Goal: Find specific page/section: Find specific page/section

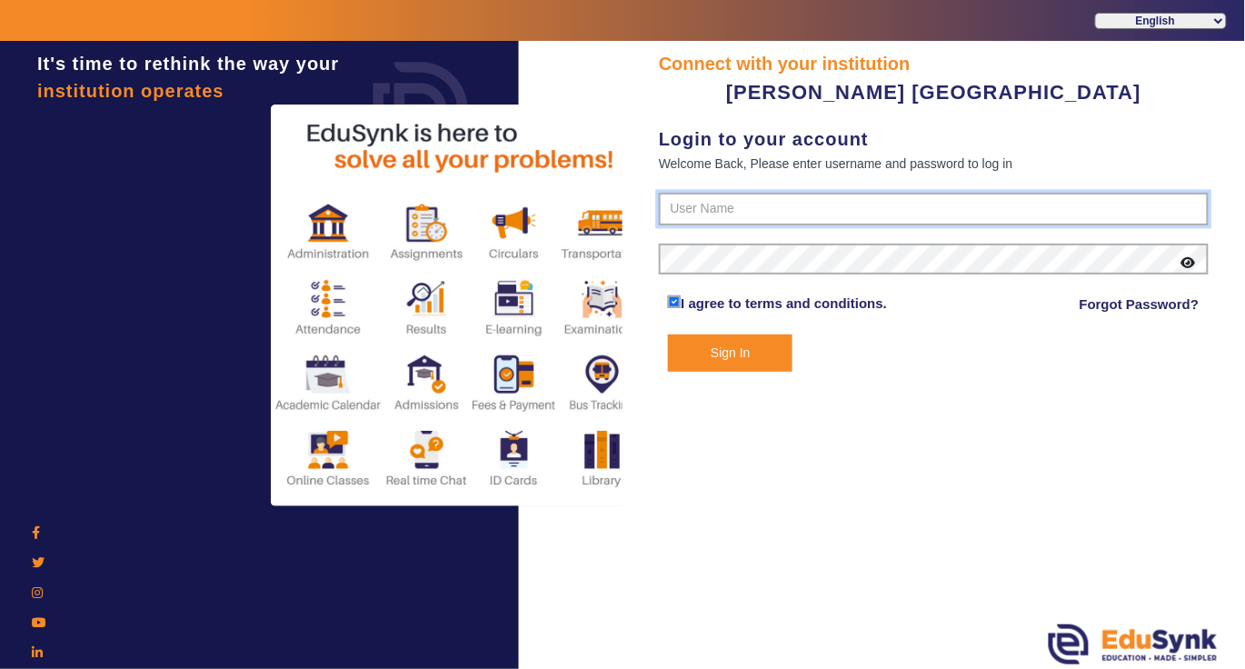
type input "7685859009"
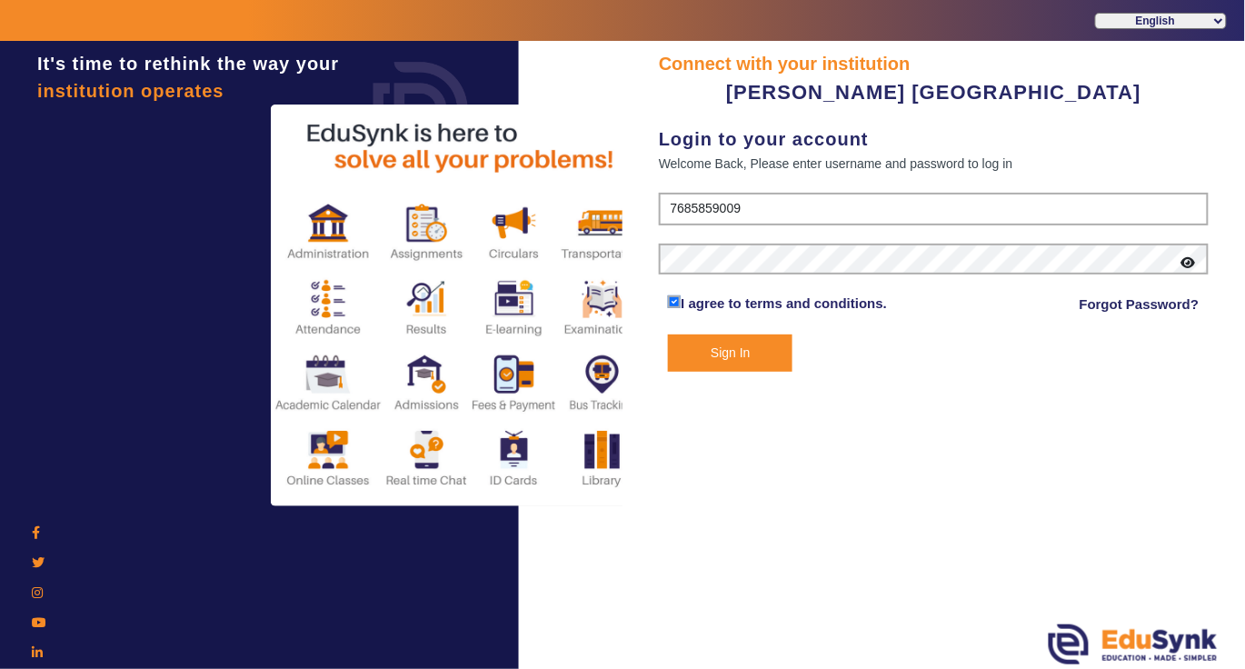
click at [725, 351] on button "Sign In" at bounding box center [730, 353] width 125 height 37
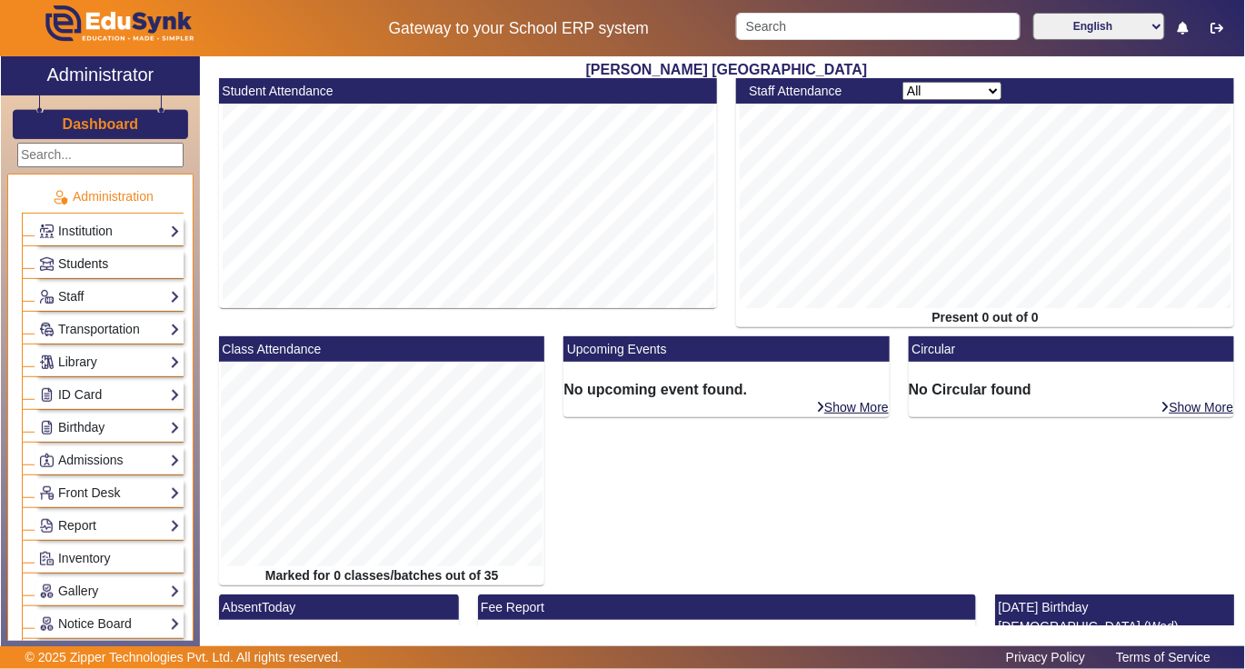
click at [105, 259] on span "Students" at bounding box center [83, 263] width 50 height 15
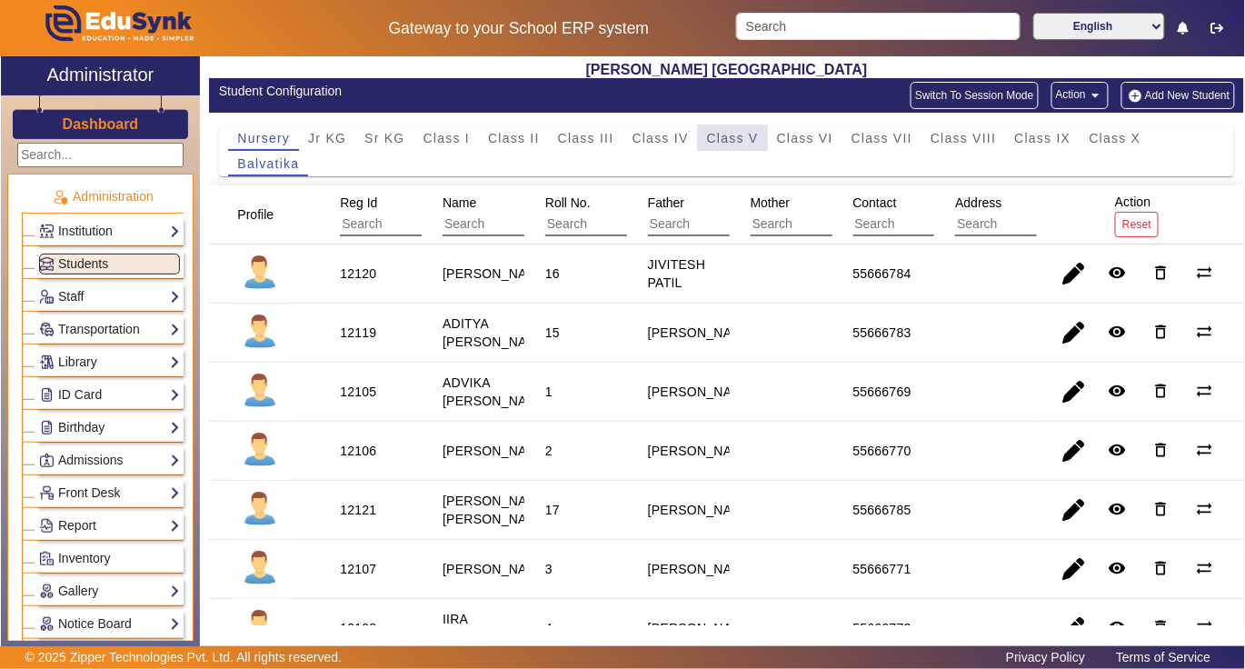
click at [740, 138] on span "Class V" at bounding box center [733, 138] width 52 height 13
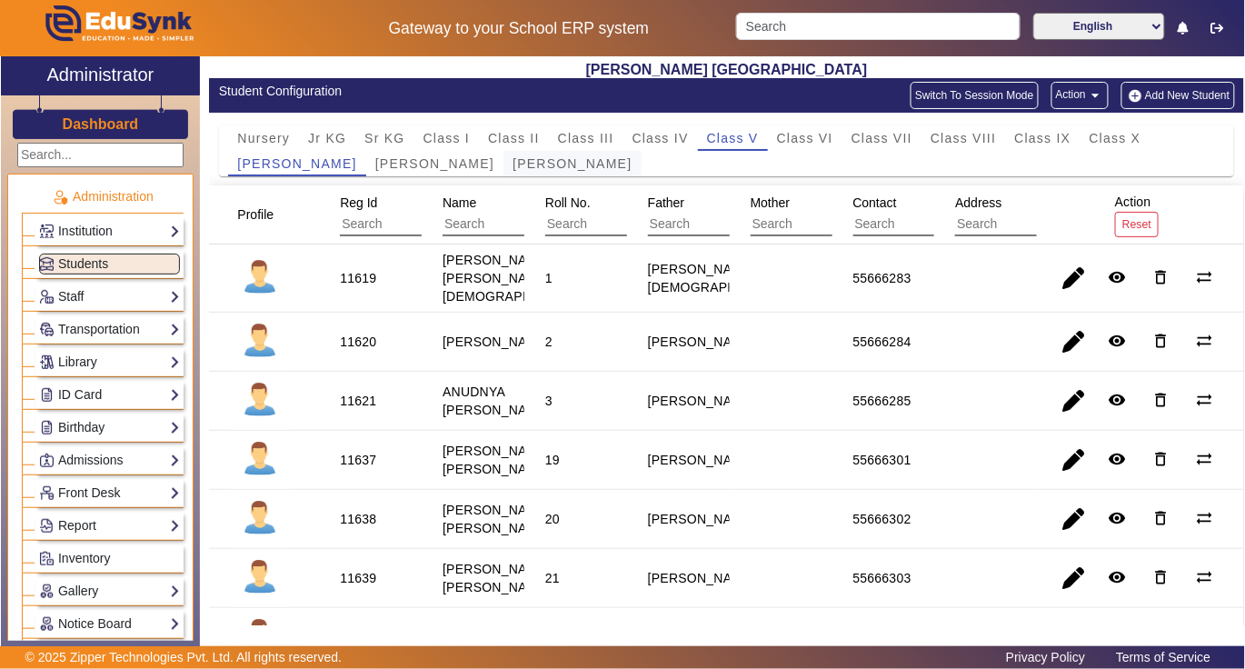
click at [513, 165] on span "[PERSON_NAME]" at bounding box center [572, 163] width 119 height 13
